Goal: Transaction & Acquisition: Purchase product/service

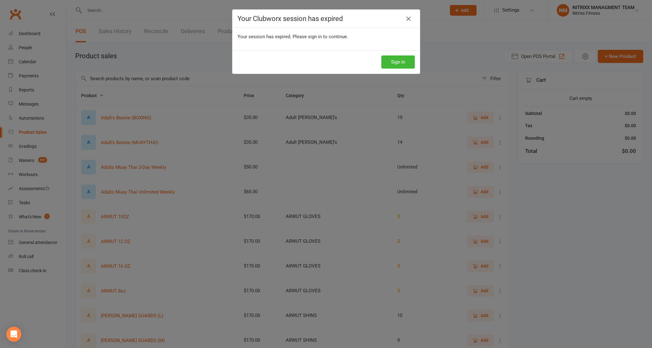
select select "100"
click at [394, 58] on button "Sign In" at bounding box center [401, 61] width 34 height 13
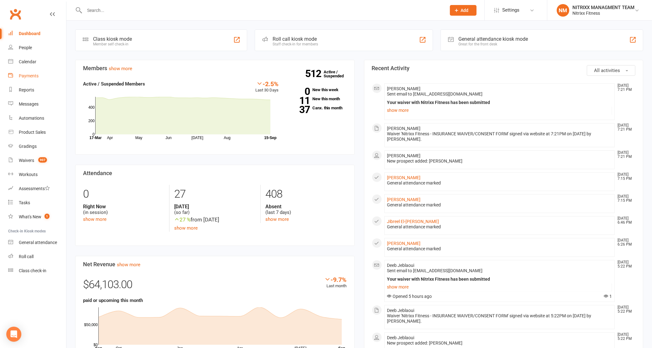
click at [24, 77] on div "Payments" at bounding box center [29, 75] width 20 height 5
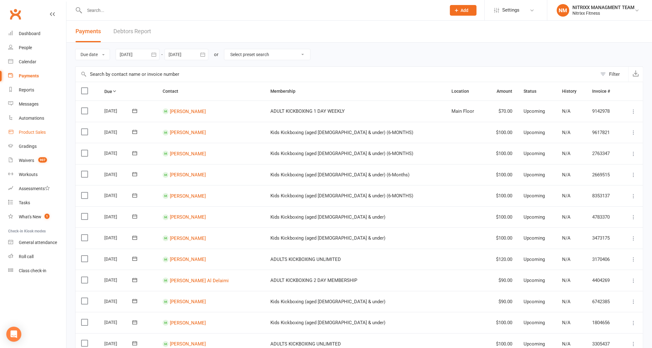
click at [41, 131] on div "Product Sales" at bounding box center [32, 132] width 27 height 5
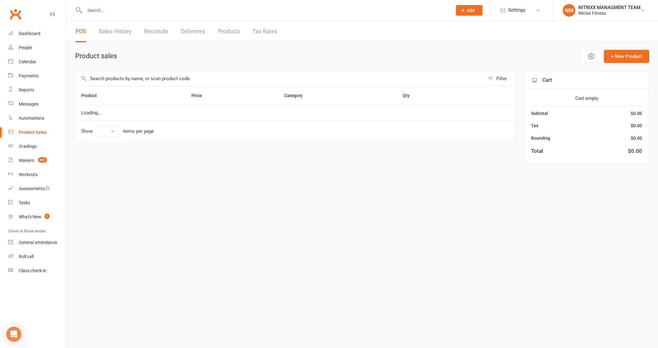
select select "100"
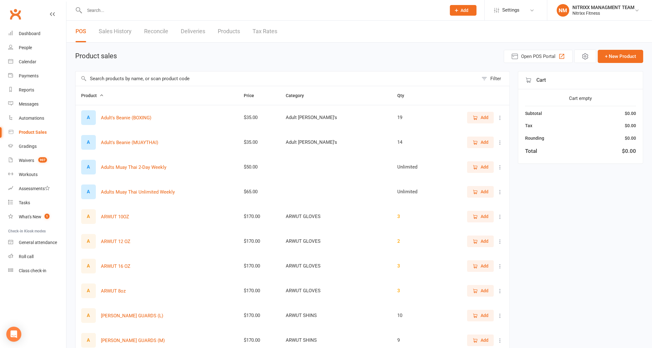
click at [144, 32] on div "POS Sales History Reconcile Deliveries Products Tax Rates" at bounding box center [176, 32] width 220 height 22
click at [159, 33] on link "Reconcile" at bounding box center [156, 32] width 24 height 22
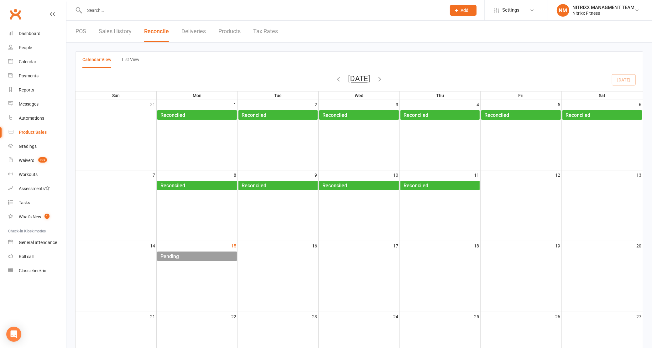
click at [196, 252] on div "Pending" at bounding box center [198, 257] width 77 height 10
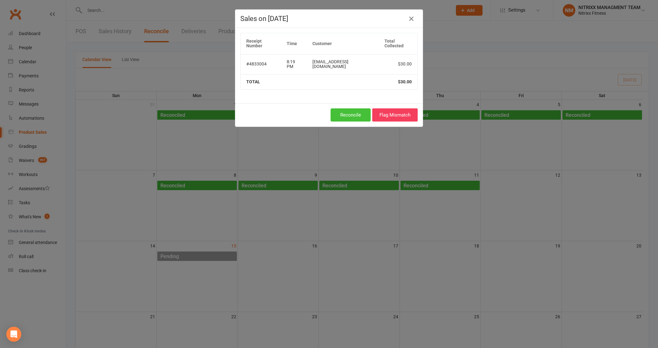
click at [345, 108] on button "Reconcile" at bounding box center [351, 114] width 40 height 13
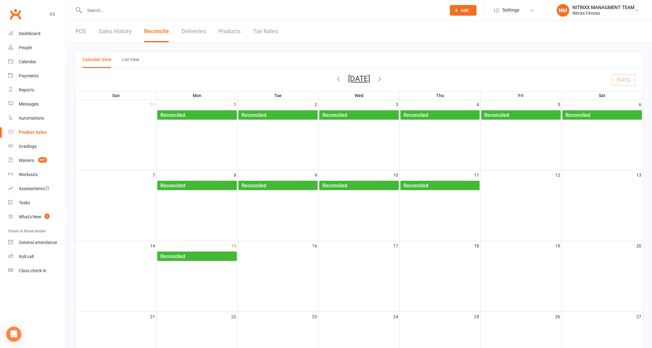
click at [110, 12] on input "text" at bounding box center [263, 10] width 360 height 9
click at [19, 42] on link "People" at bounding box center [37, 48] width 58 height 14
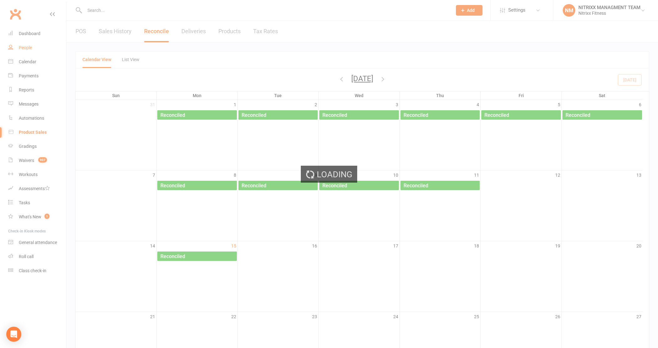
select select "100"
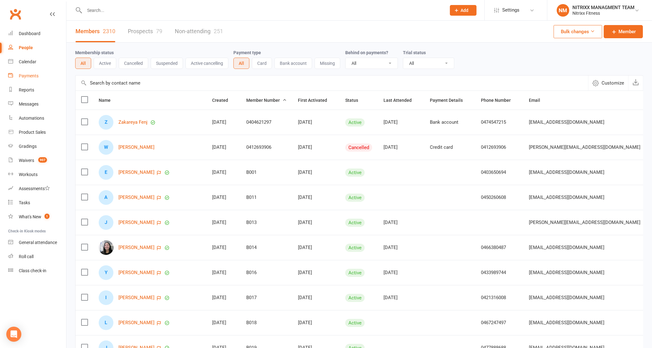
click at [33, 76] on div "Payments" at bounding box center [29, 75] width 20 height 5
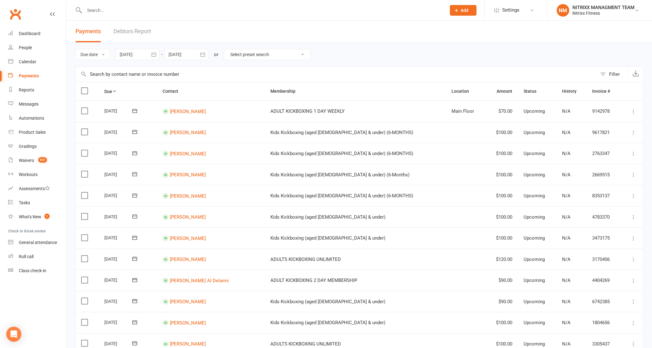
click at [142, 74] on input "text" at bounding box center [337, 74] width 522 height 15
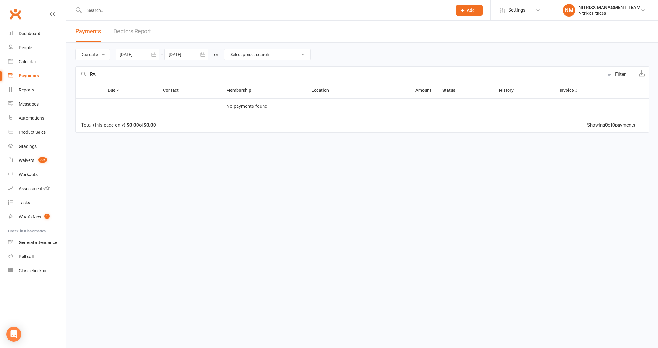
type input "P"
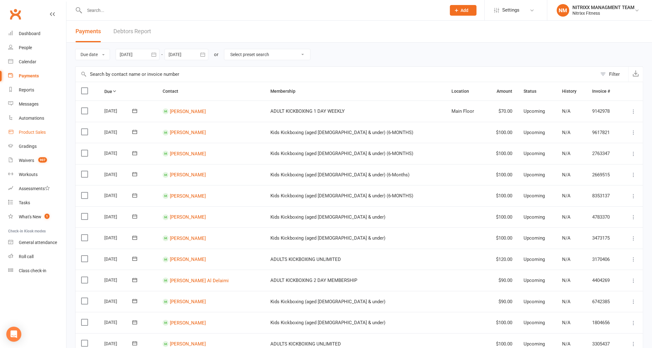
click at [42, 133] on div "Product Sales" at bounding box center [32, 132] width 27 height 5
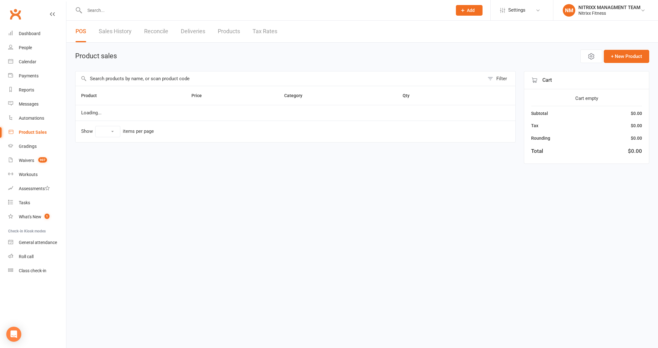
select select "100"
click at [108, 81] on input "text" at bounding box center [280, 78] width 409 height 14
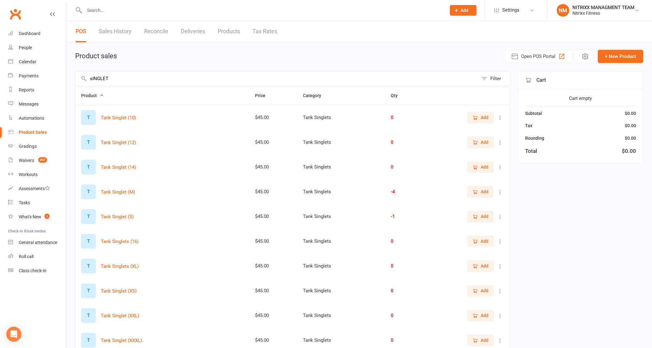
click at [113, 80] on input "sINGLET" at bounding box center [277, 78] width 403 height 14
type input "s"
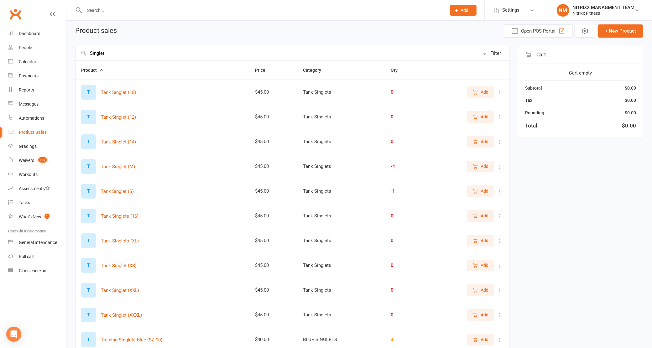
scroll to position [39, 0]
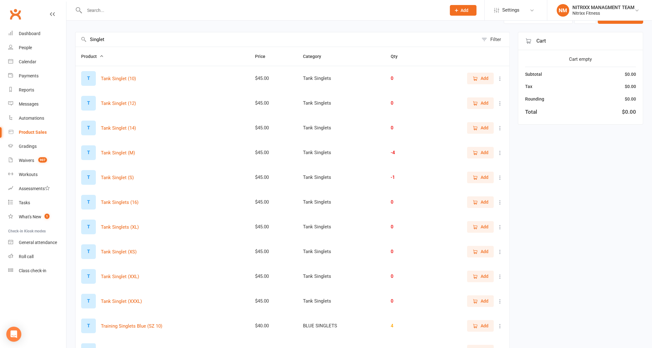
type input "Singlet"
click at [484, 176] on span "Add" at bounding box center [485, 177] width 8 height 7
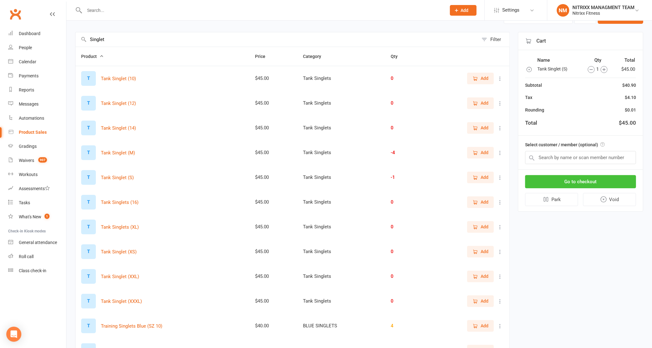
click at [555, 177] on button "Go to checkout" at bounding box center [580, 181] width 111 height 13
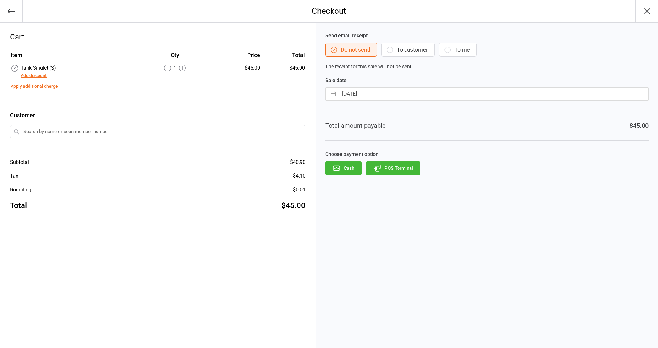
click at [377, 166] on icon "button" at bounding box center [377, 168] width 8 height 8
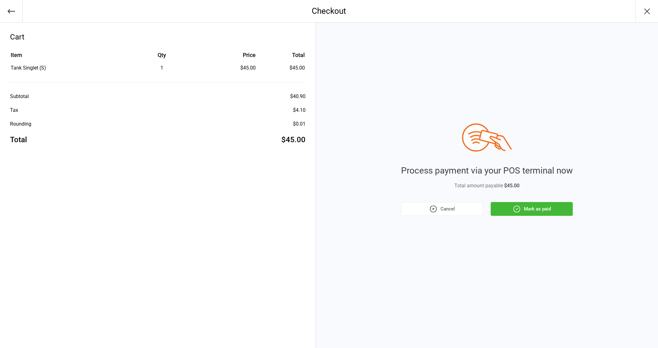
click at [557, 209] on button "Mark as paid" at bounding box center [532, 209] width 82 height 14
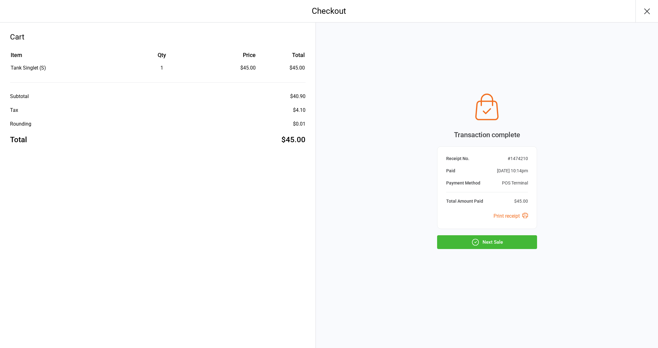
click at [513, 241] on button "Next Sale" at bounding box center [487, 242] width 100 height 14
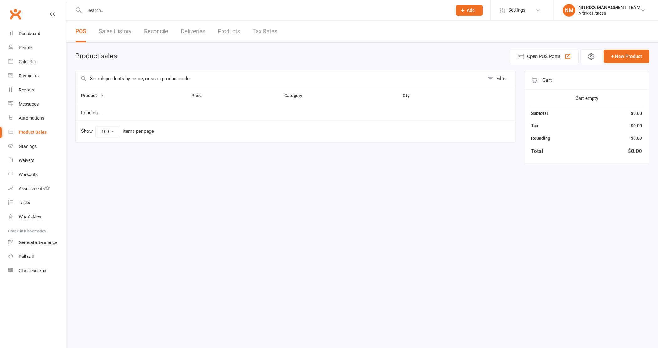
select select "100"
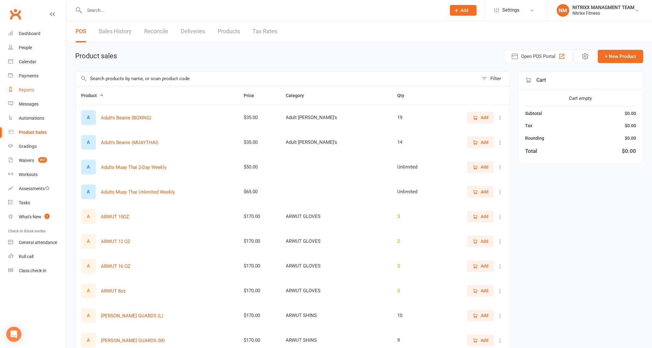
click at [16, 90] on link "Reports" at bounding box center [37, 90] width 58 height 14
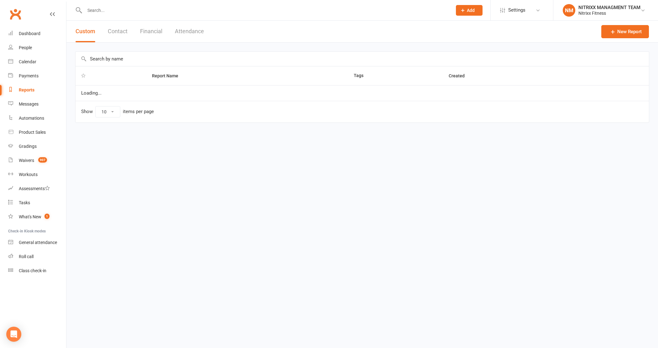
select select "100"
click at [150, 31] on button "Financial" at bounding box center [151, 32] width 22 height 22
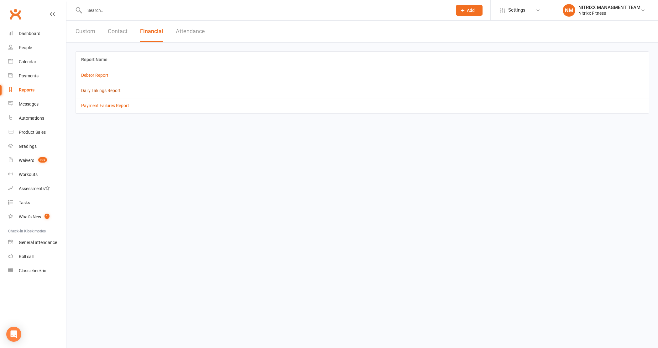
click at [98, 92] on link "Daily Takings Report" at bounding box center [100, 90] width 39 height 5
